Goal: Register for event/course

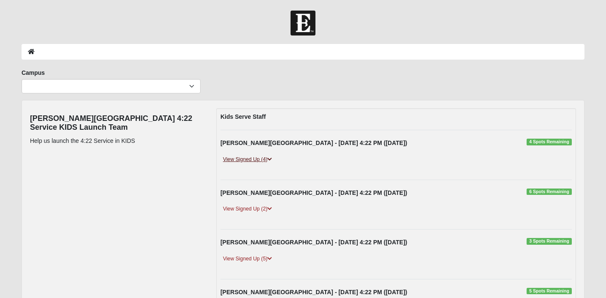
click at [264, 157] on link "View Signed Up (4)" at bounding box center [247, 159] width 54 height 9
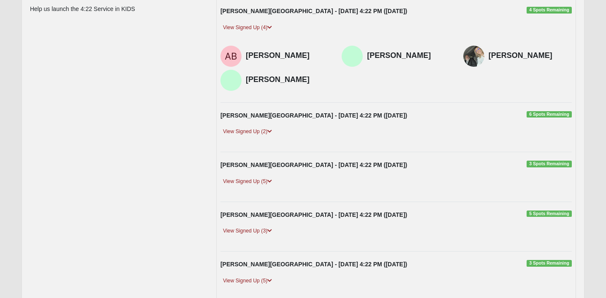
scroll to position [199, 0]
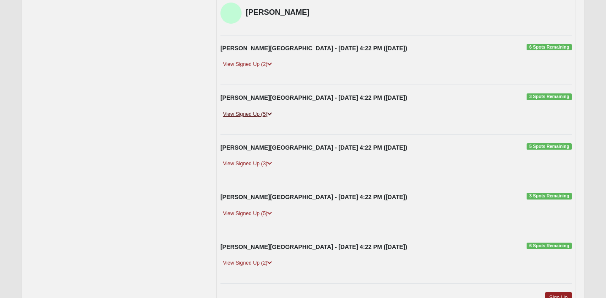
click at [260, 117] on link "View Signed Up (5)" at bounding box center [247, 114] width 54 height 9
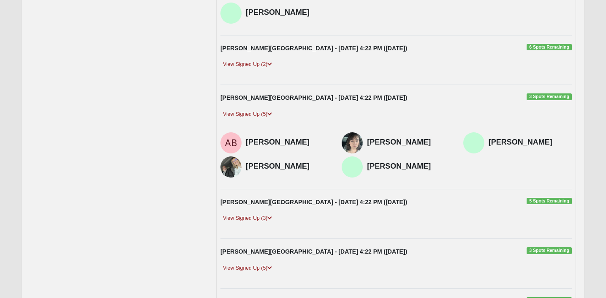
scroll to position [128, 0]
